Goal: Transaction & Acquisition: Subscribe to service/newsletter

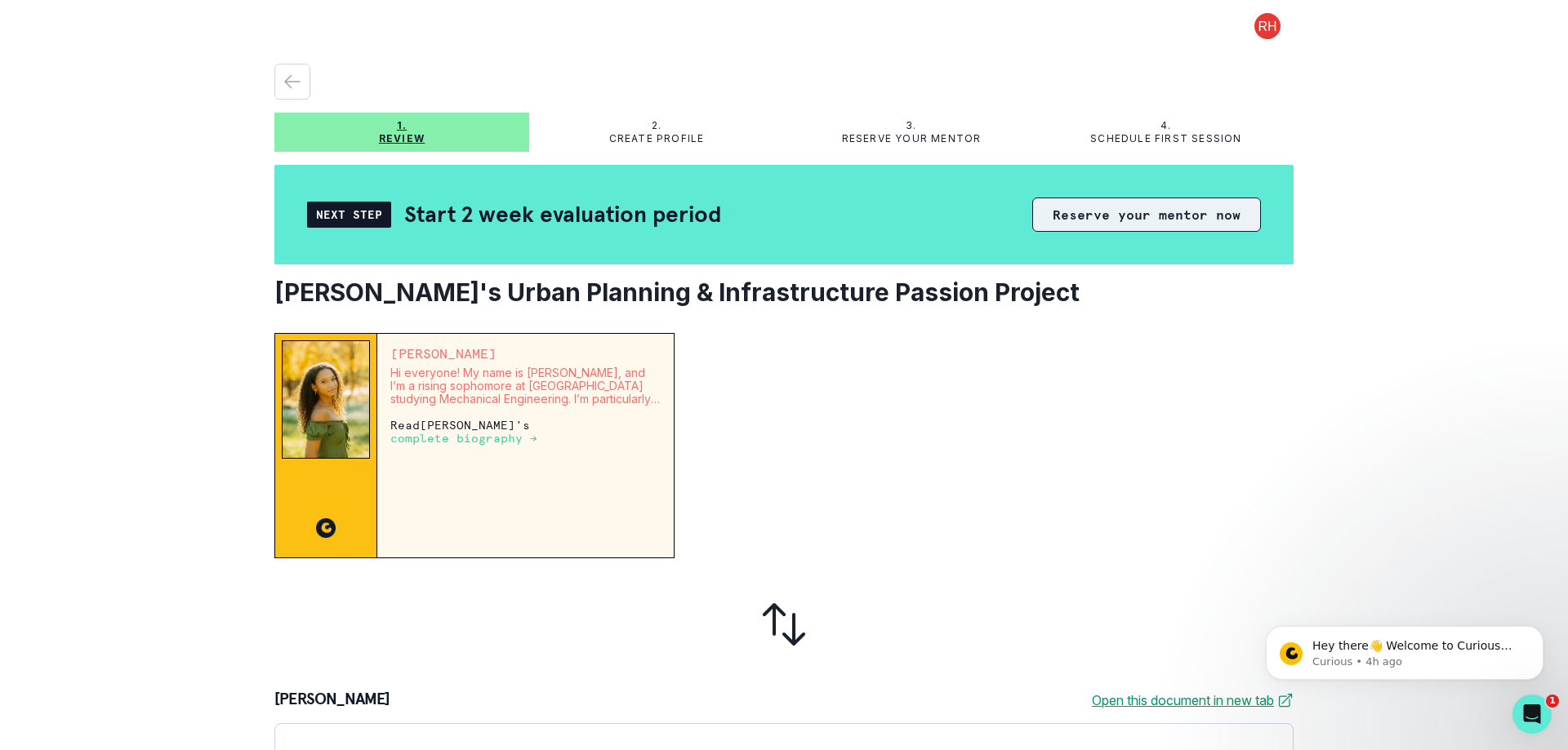
click at [1103, 208] on button "Reserve your mentor now" at bounding box center [1147, 214] width 228 height 34
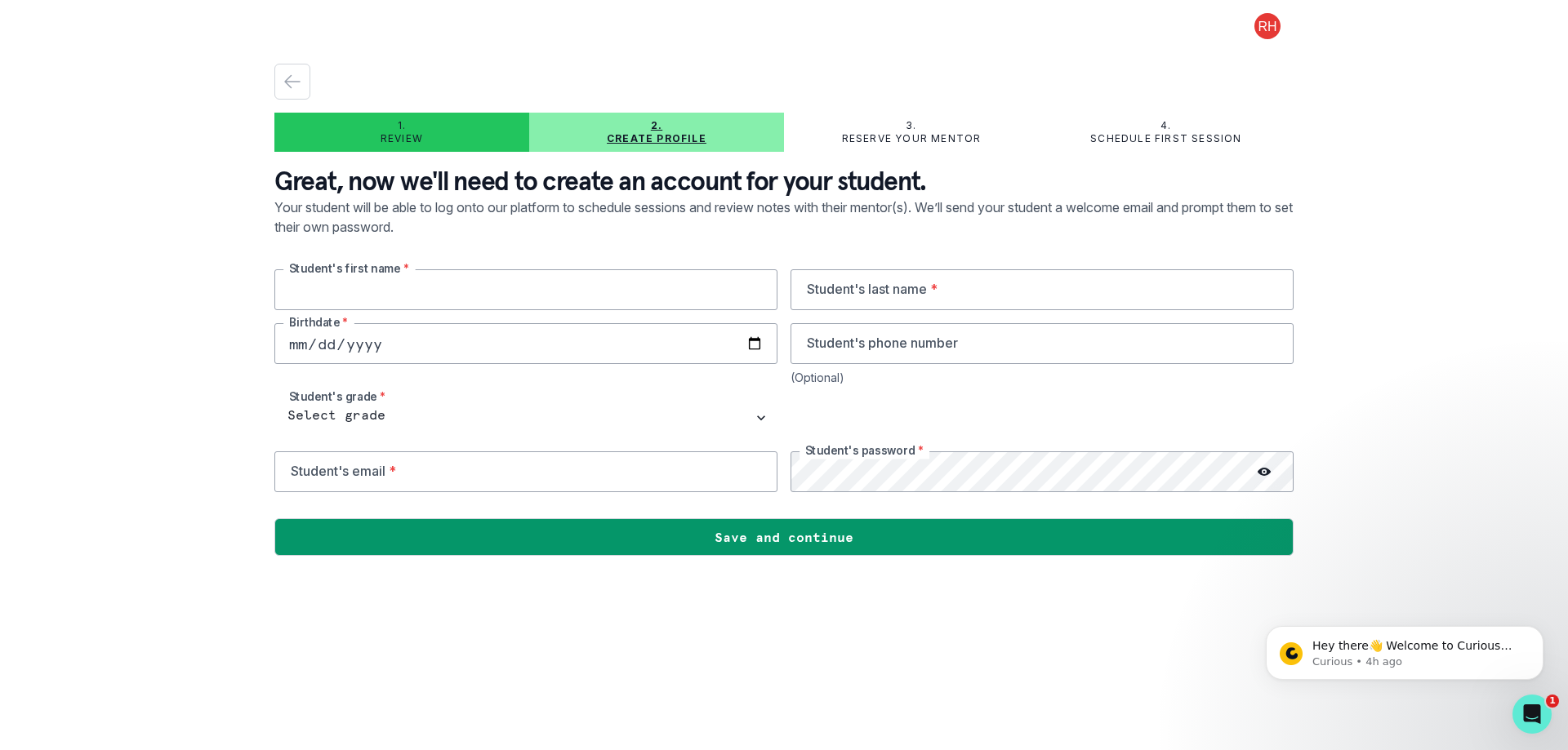
click at [389, 285] on input "text" at bounding box center [526, 290] width 503 height 41
type input "[PERSON_NAME]"
type input "[DATE]"
type input "2816507874"
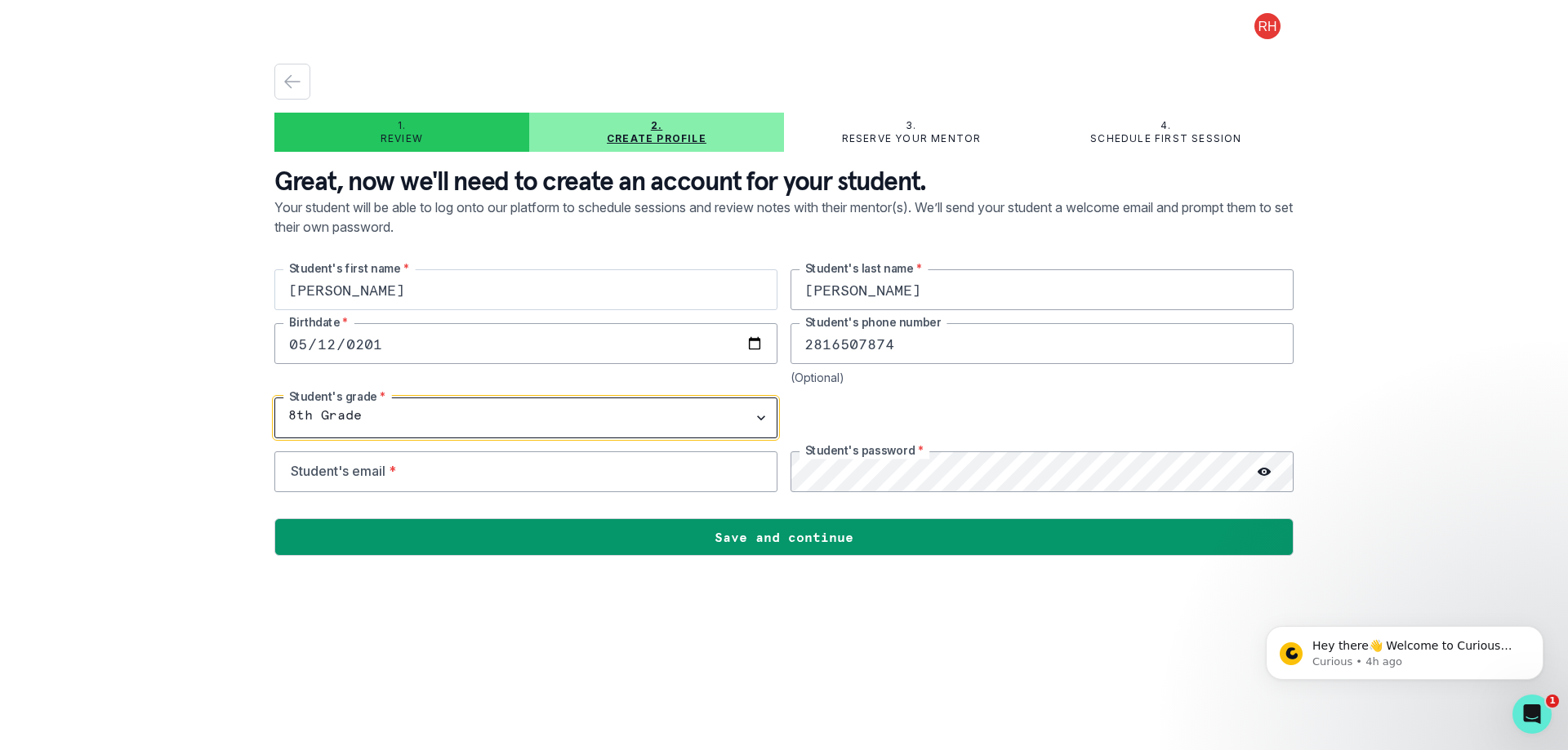
select select "9th Grade"
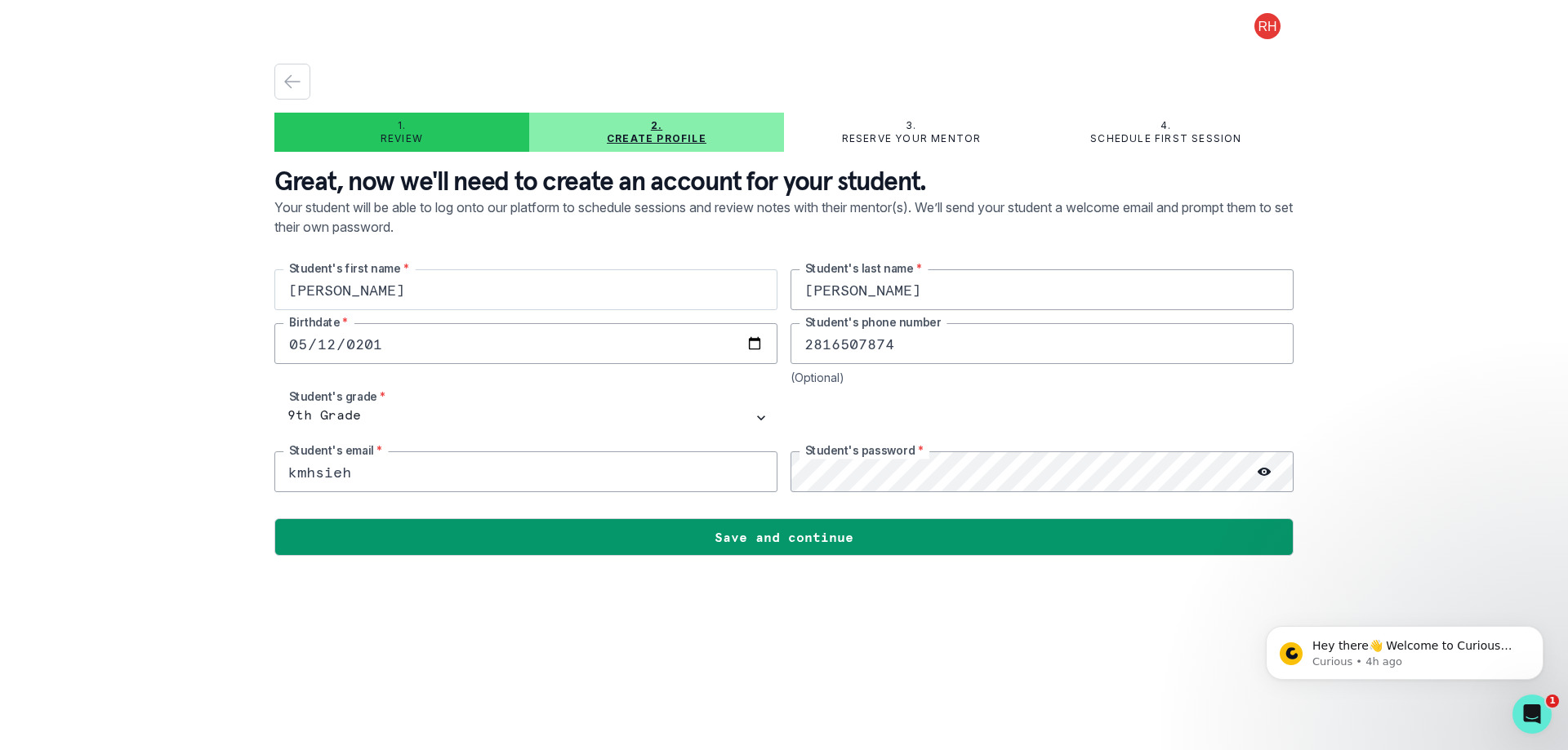
type input "[EMAIL_ADDRESS][DOMAIN_NAME]"
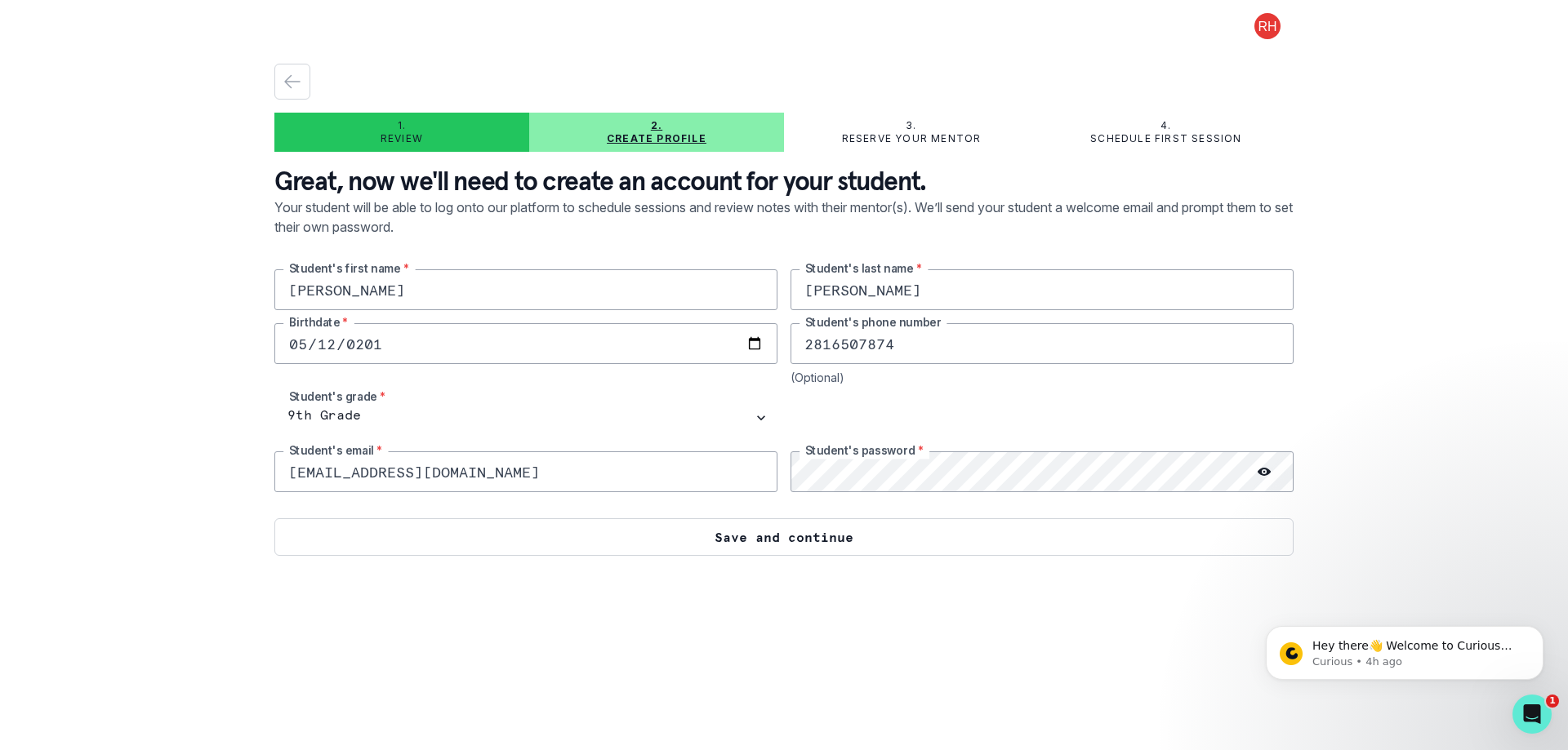
click at [675, 543] on button "Save and continue" at bounding box center [784, 536] width 1019 height 38
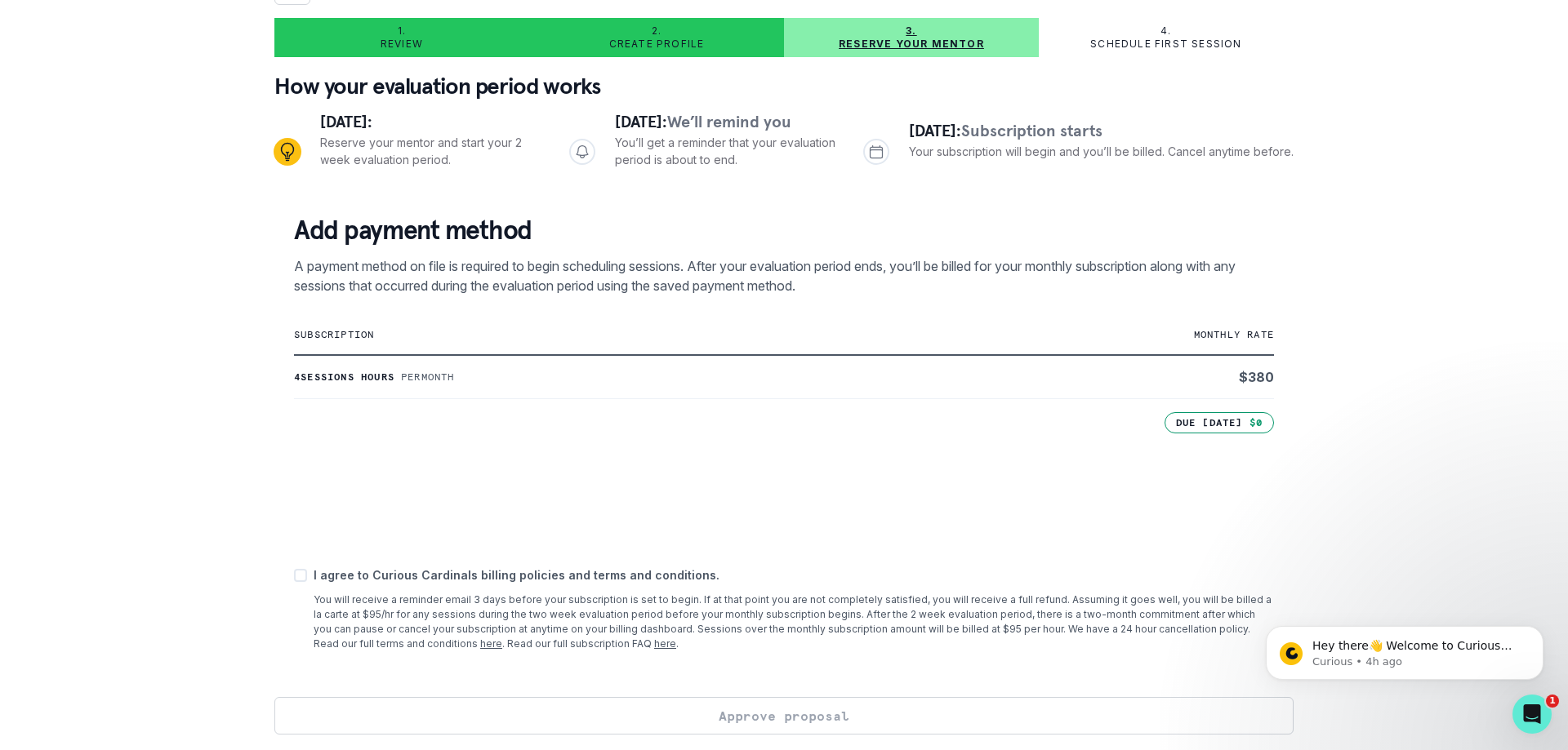
scroll to position [99, 0]
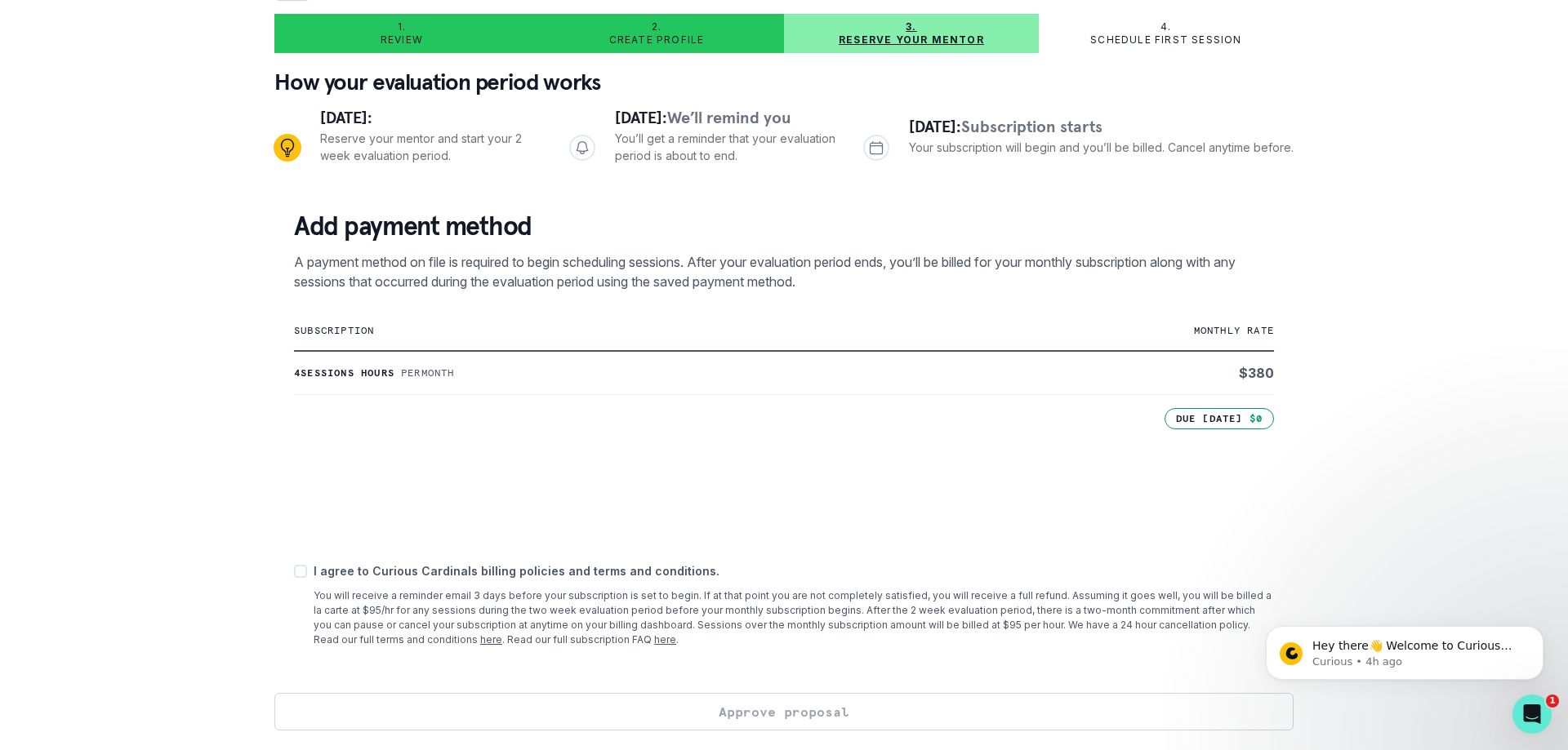
click at [302, 570] on span at bounding box center [301, 571] width 14 height 14
click at [294, 571] on input "checkbox" at bounding box center [293, 571] width 1 height 1
checkbox input "true"
click at [712, 718] on button "Approve proposal" at bounding box center [784, 711] width 1019 height 38
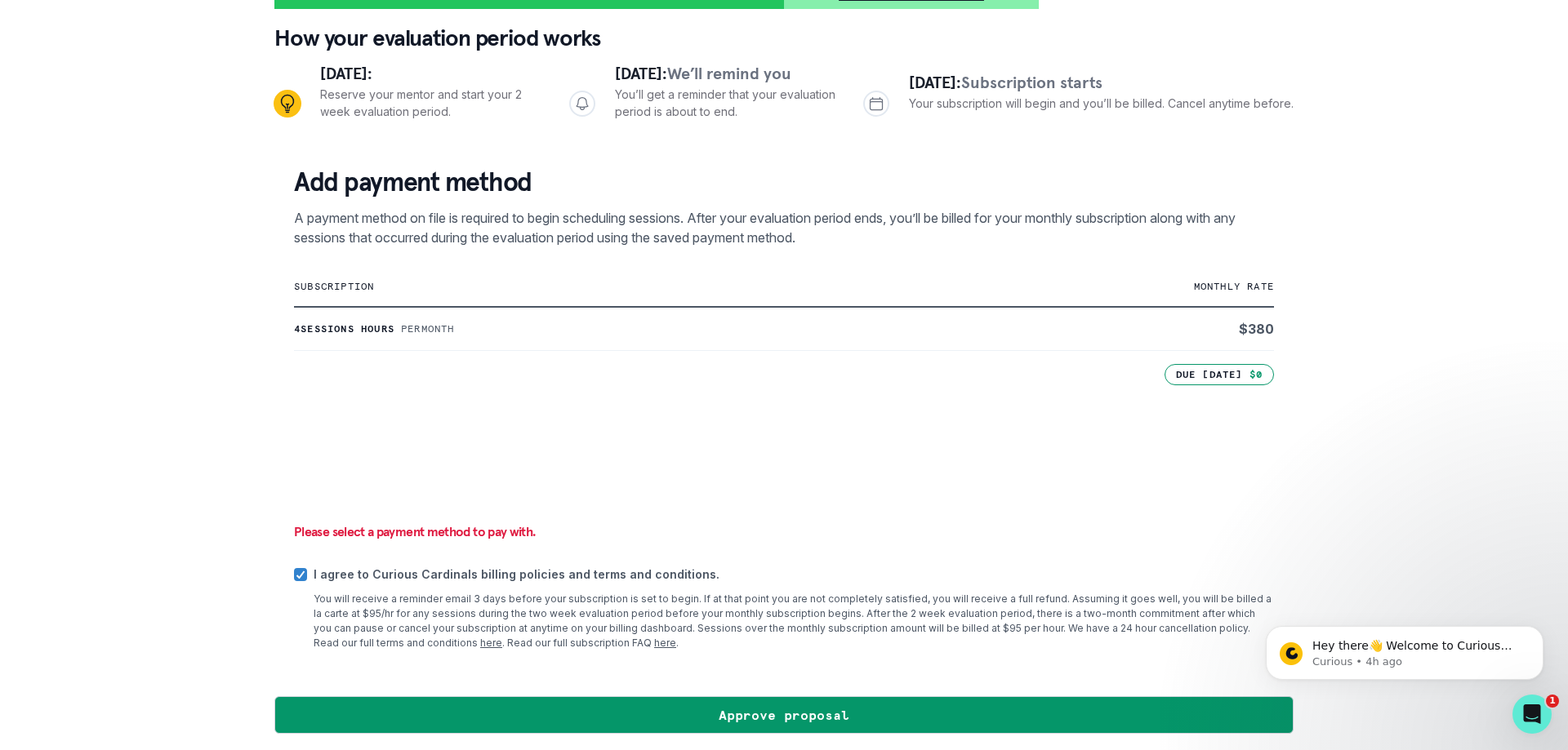
scroll to position [146, 0]
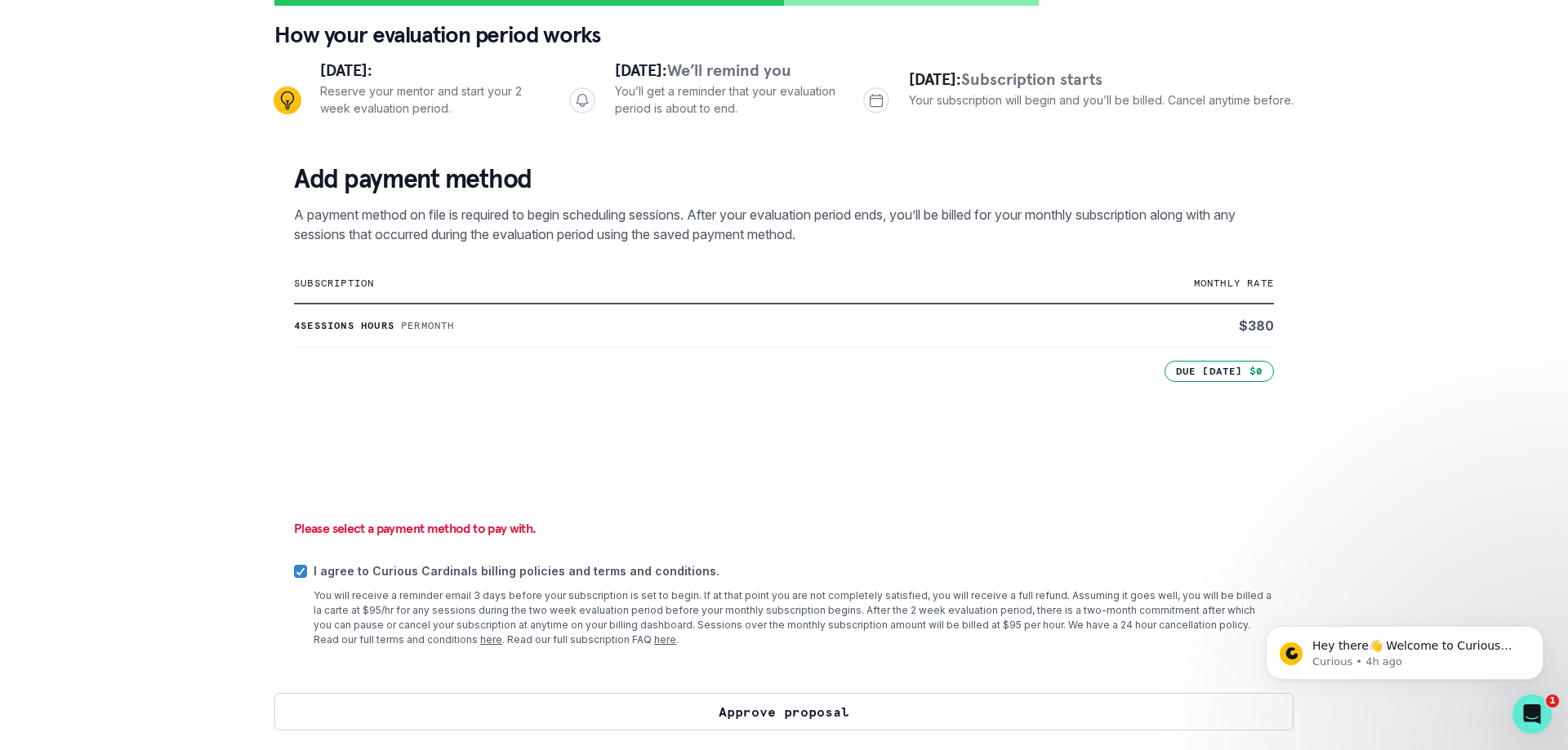
click at [750, 707] on button "Approve proposal" at bounding box center [784, 711] width 1019 height 38
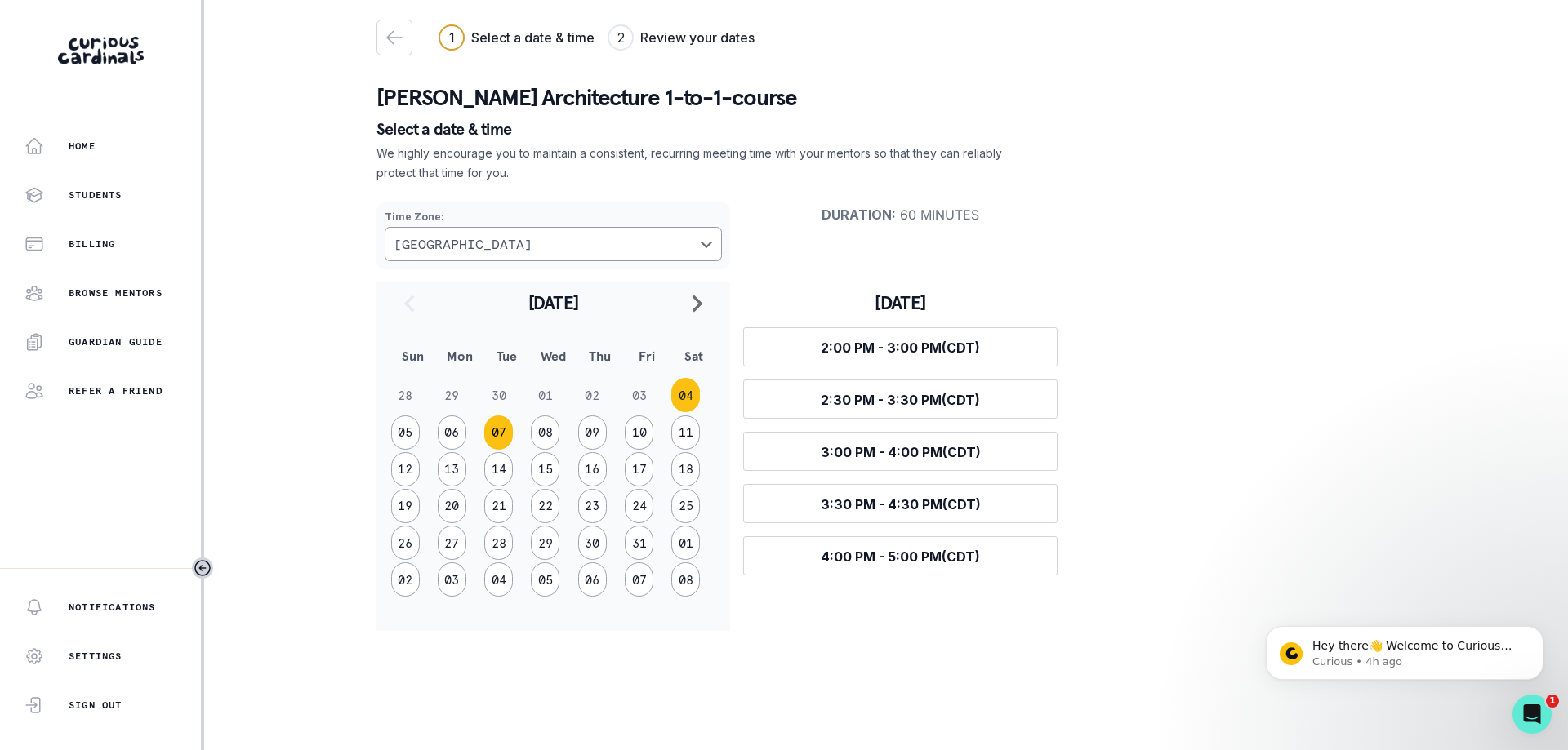
click at [500, 433] on button "07" at bounding box center [499, 432] width 29 height 34
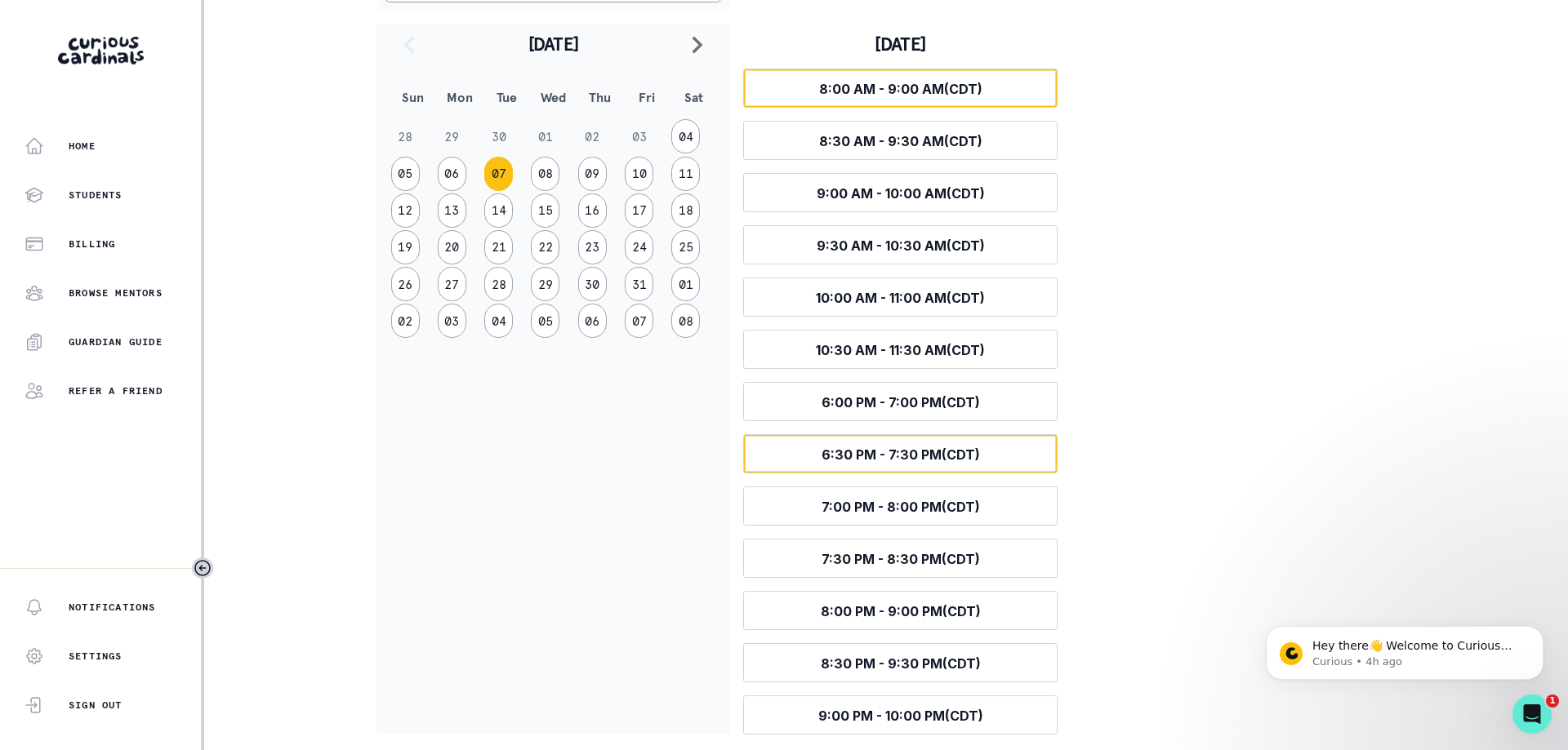
scroll to position [263, 0]
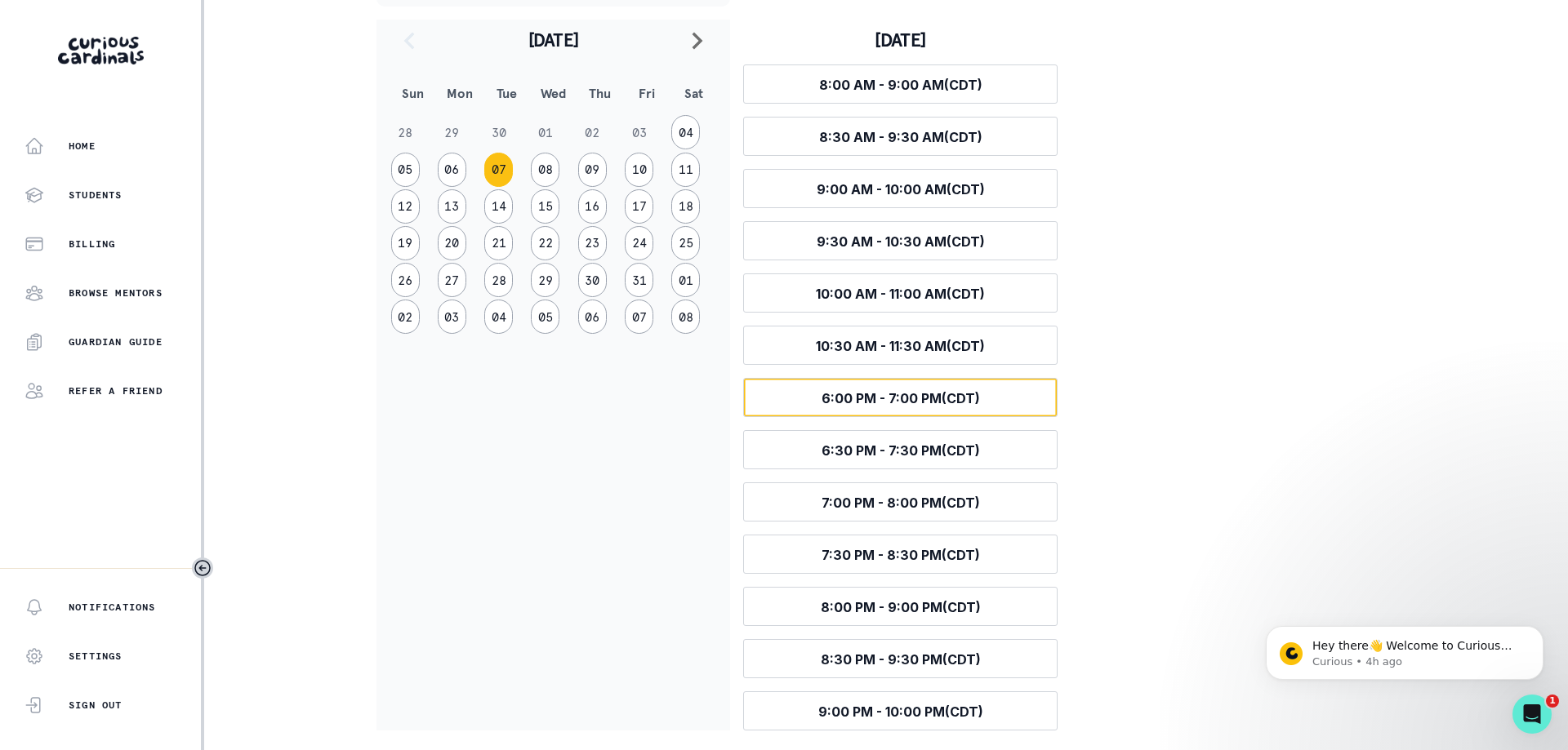
click at [822, 391] on span "6:00 PM - 7:00 PM (CDT)" at bounding box center [901, 398] width 159 height 16
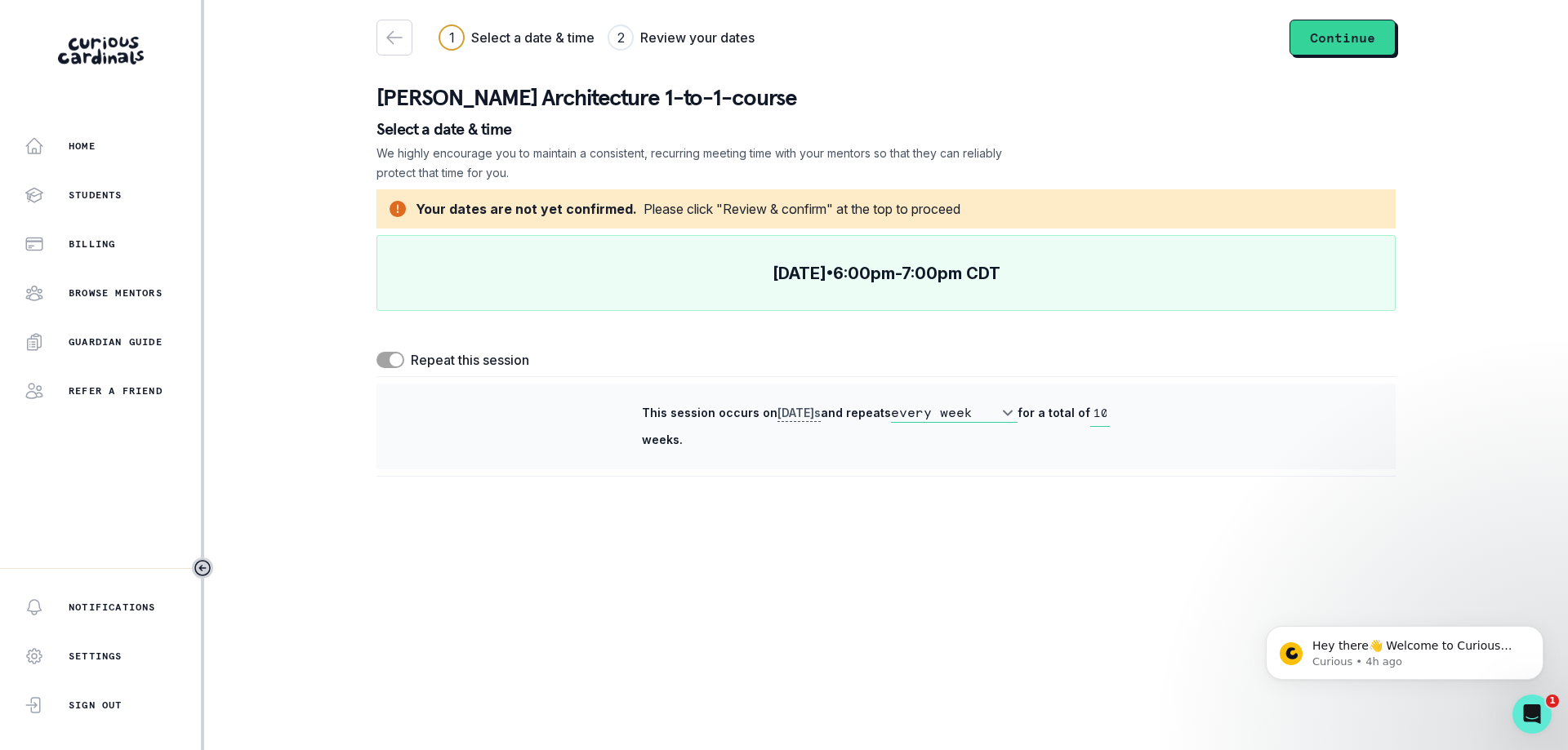
scroll to position [0, 0]
click at [470, 360] on label "Repeat this session" at bounding box center [470, 360] width 118 height 19
click at [380, 364] on span at bounding box center [390, 360] width 28 height 16
click at [376, 352] on input "checkbox" at bounding box center [375, 351] width 1 height 1
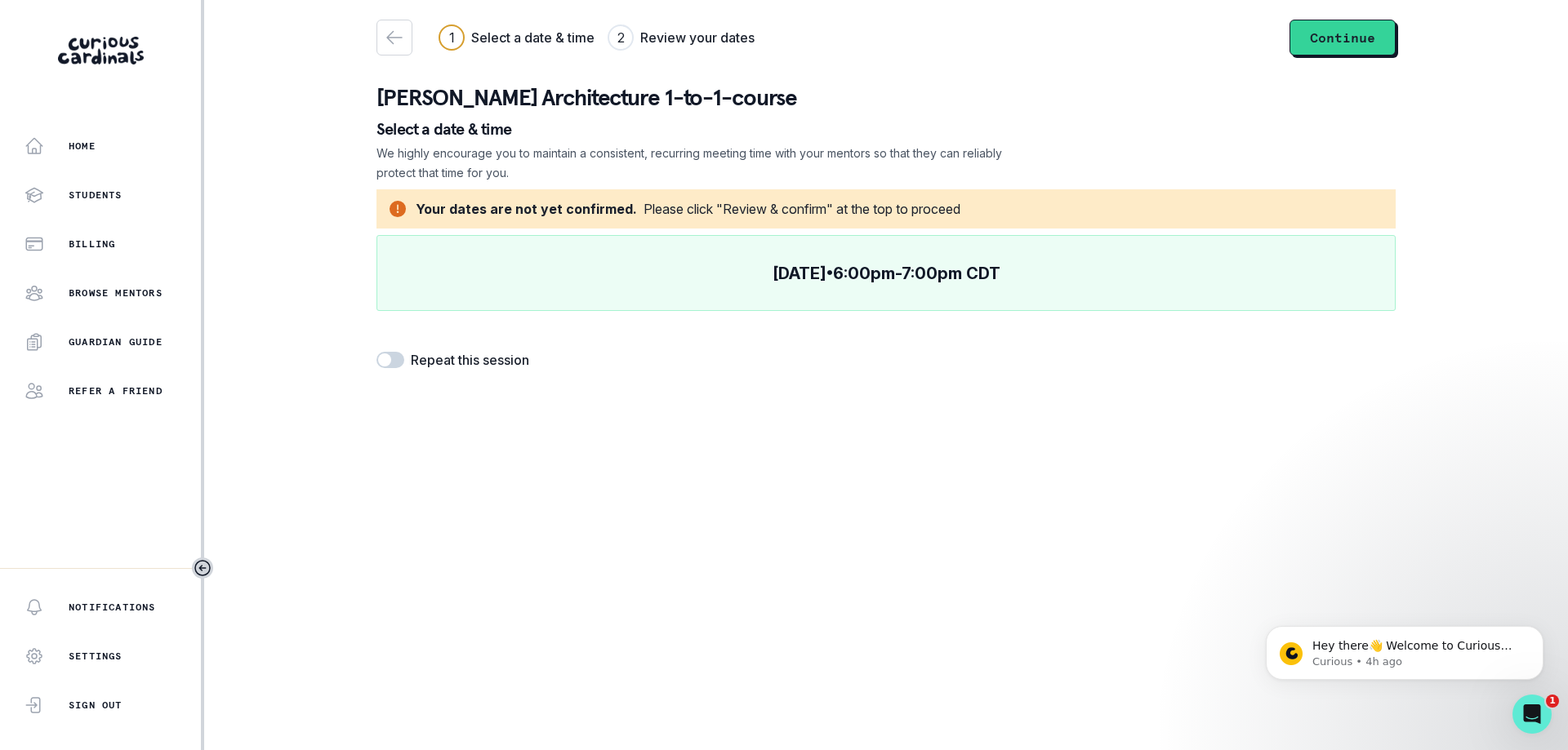
click at [380, 364] on span at bounding box center [385, 361] width 14 height 14
click at [376, 352] on input "checkbox" at bounding box center [375, 351] width 1 height 1
checkbox input "true"
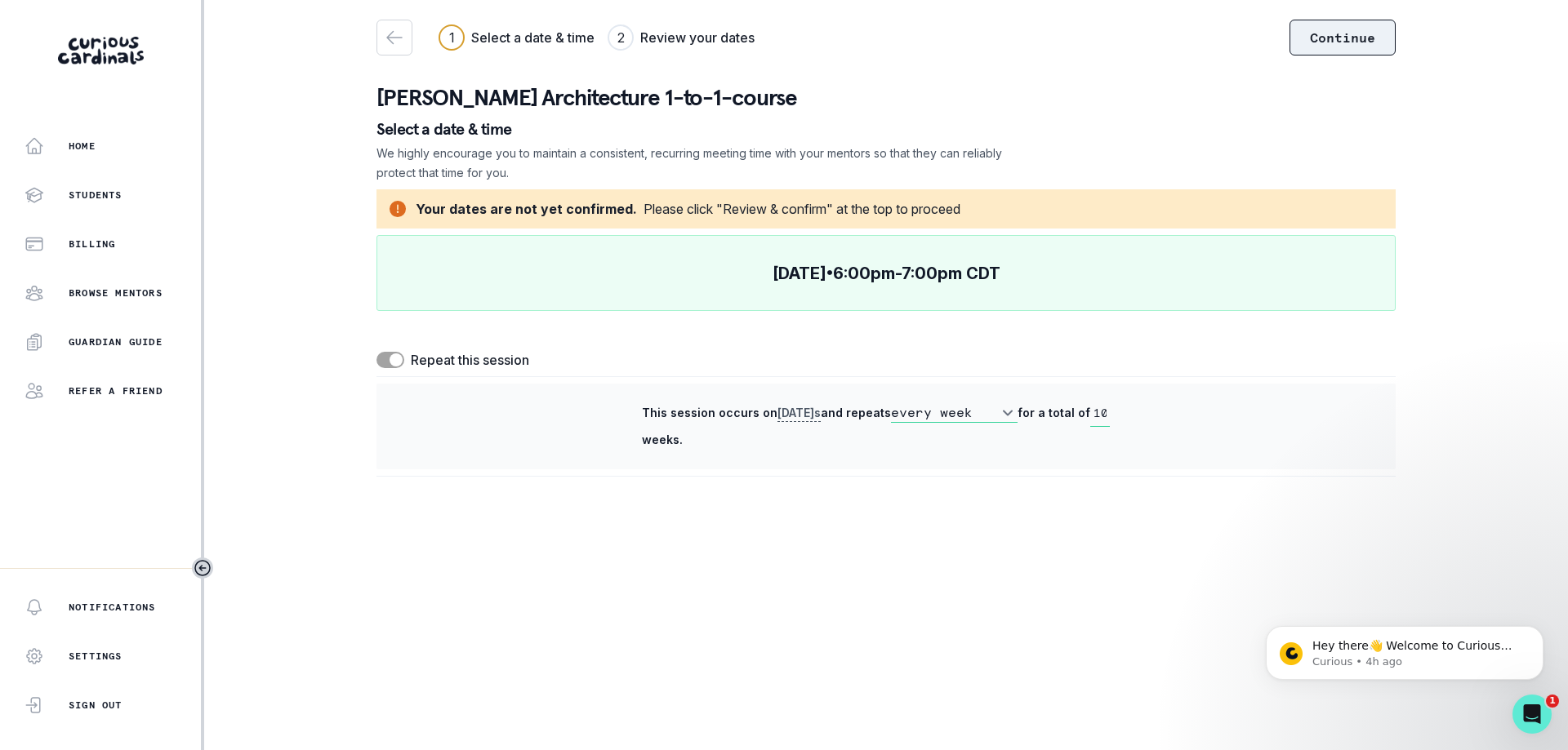
click at [1327, 44] on button "Continue" at bounding box center [1343, 37] width 106 height 36
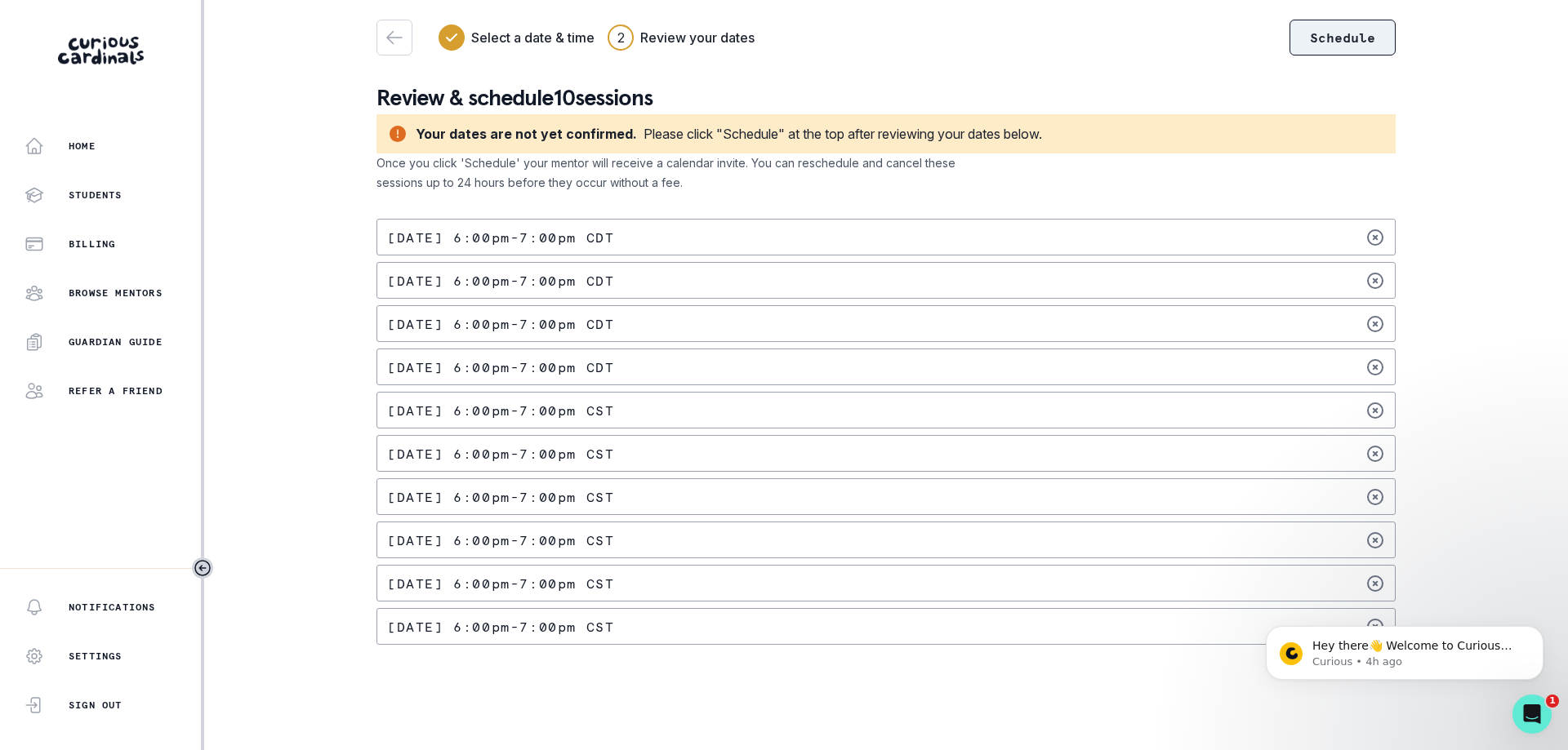
click at [1341, 43] on button "Schedule" at bounding box center [1343, 37] width 106 height 36
